Goal: Information Seeking & Learning: Learn about a topic

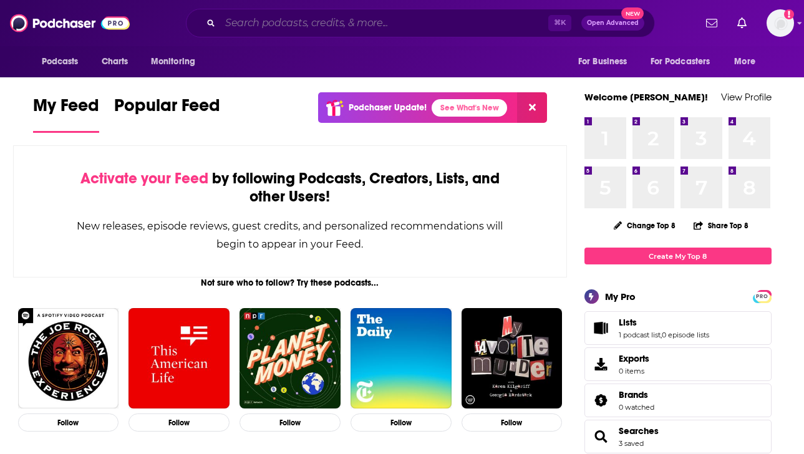
click at [316, 26] on input "Search podcasts, credits, & more..." at bounding box center [384, 23] width 328 height 20
click at [69, 261] on div "Activate your Feed by following Podcasts, Creators, Lists, and other Users! New…" at bounding box center [290, 211] width 554 height 132
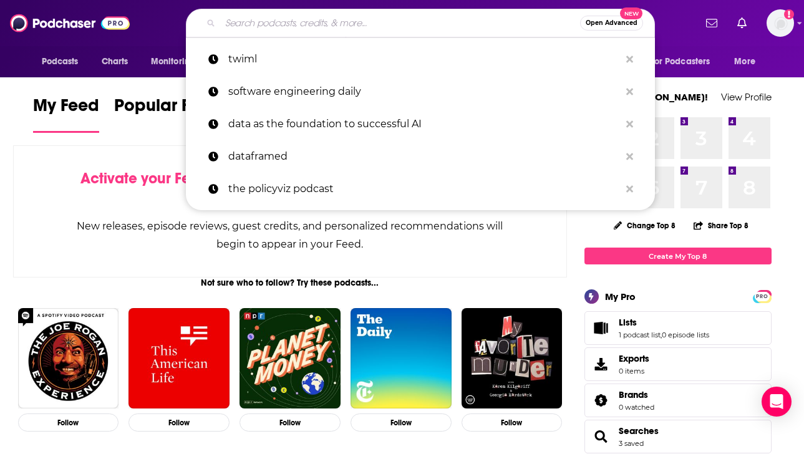
click at [309, 24] on input "Search podcasts, credits, & more..." at bounding box center [400, 23] width 360 height 20
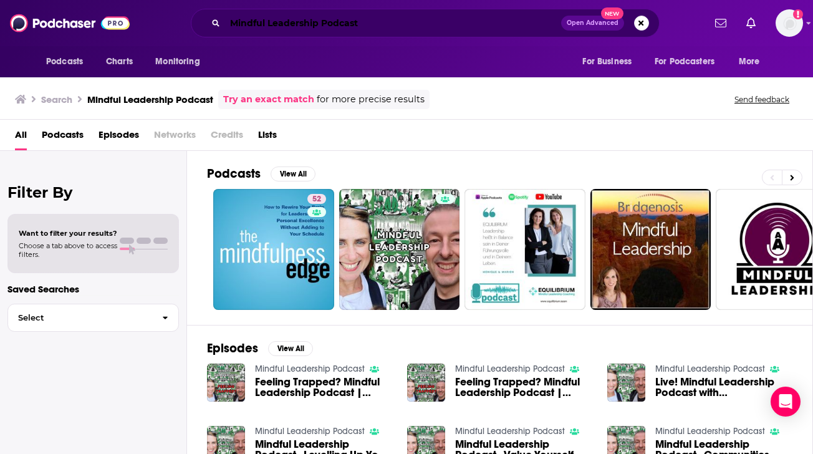
click at [379, 21] on input "Mindful Leadership Podcast" at bounding box center [393, 23] width 336 height 20
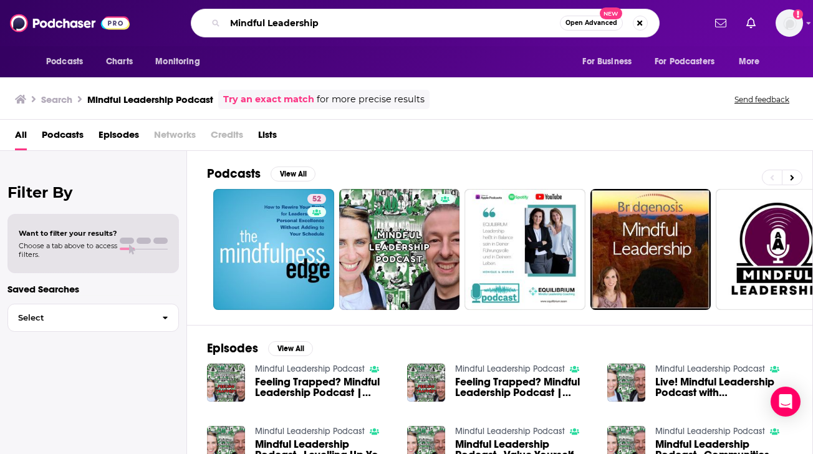
type input "Mindful Leadership"
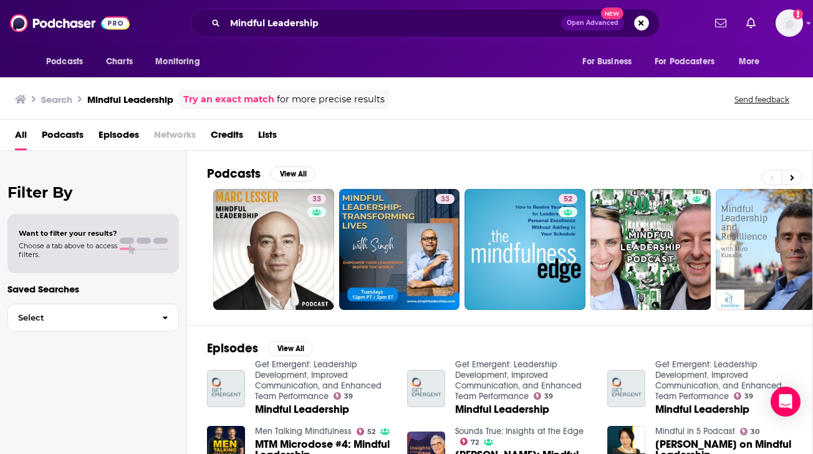
click at [492, 405] on span "Mindful Leadership" at bounding box center [502, 409] width 94 height 11
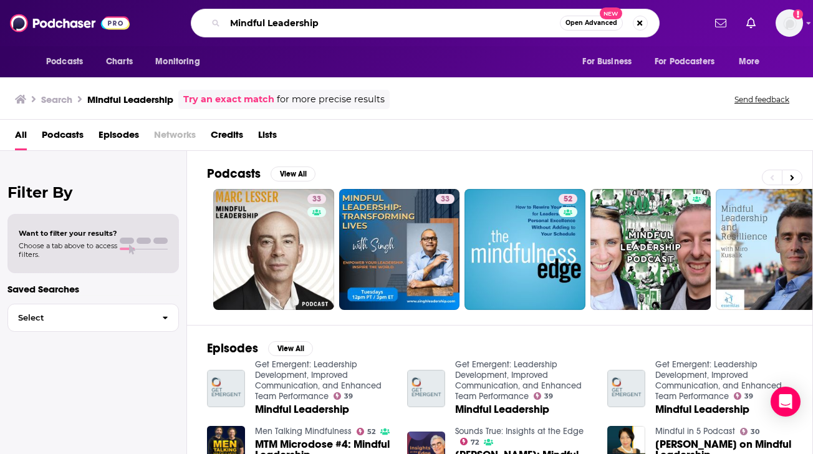
drag, startPoint x: 358, startPoint y: 26, endPoint x: 212, endPoint y: 19, distance: 146.7
click at [212, 19] on div "Mindful Leadership Open Advanced New" at bounding box center [425, 23] width 469 height 29
paste input "[PERSON_NAME]"
type input "[PERSON_NAME]"
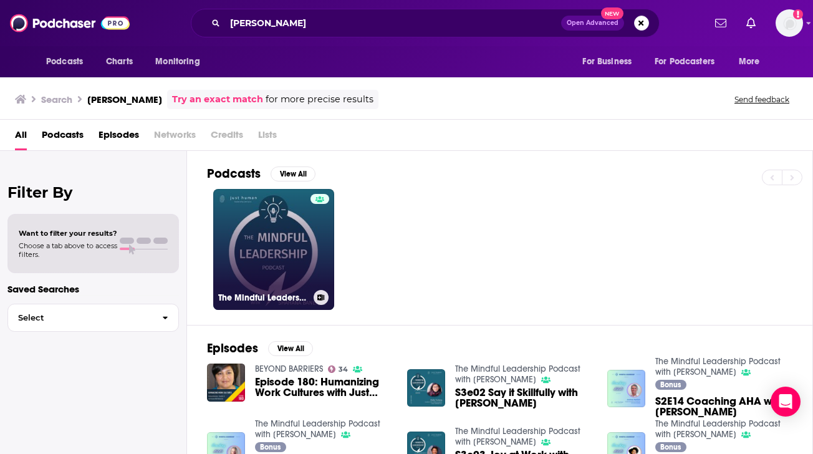
click at [289, 269] on link "The Mindful Leadership Podcast with [PERSON_NAME]" at bounding box center [273, 249] width 121 height 121
